Goal: Navigation & Orientation: Find specific page/section

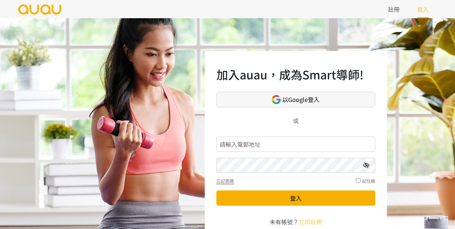
click at [299, 96] on span "以Google登入" at bounding box center [300, 99] width 37 height 9
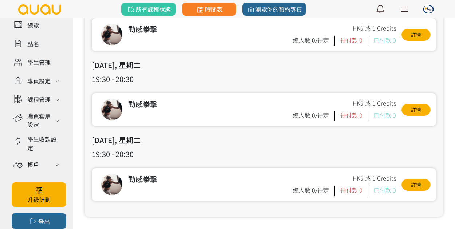
scroll to position [253, 0]
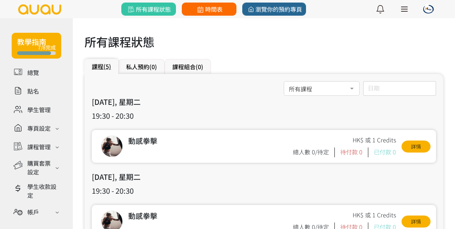
click at [220, 12] on span "時間表" at bounding box center [209, 9] width 27 height 9
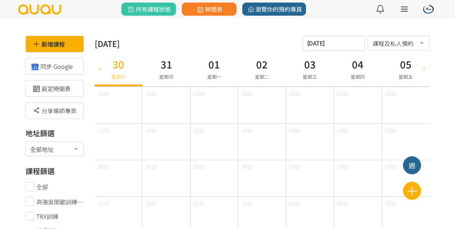
scroll to position [4, 0]
